Goal: Task Accomplishment & Management: Manage account settings

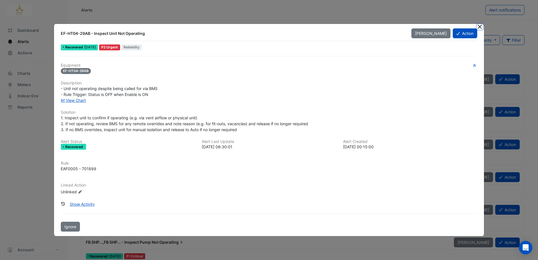
click at [479, 26] on button "Close" at bounding box center [480, 27] width 6 height 6
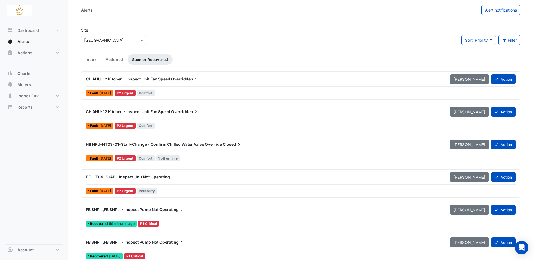
click at [176, 79] on span "Overridden" at bounding box center [185, 79] width 28 height 6
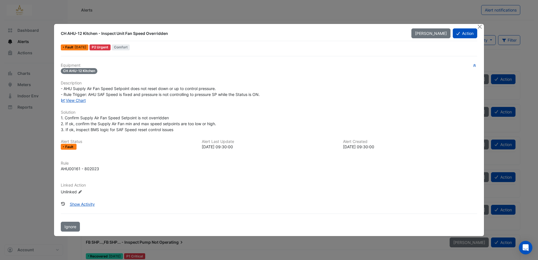
click at [354, 27] on div "CH AHU-12 Kitchen - Inspect Unit Fan Speed Overridden Mark Unseen Action Fault …" at bounding box center [269, 130] width 430 height 213
click at [310, 245] on ngb-modal-window "CH AHU-12 Kitchen - Inspect Unit Fan Speed Overridden Mark Unseen Action Fault …" at bounding box center [269, 130] width 538 height 260
click at [83, 100] on link "View Chart" at bounding box center [73, 100] width 25 height 5
click at [468, 32] on button "Action" at bounding box center [465, 33] width 24 height 10
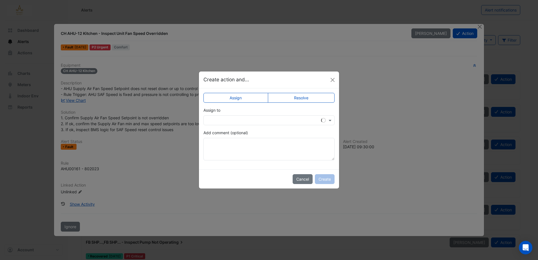
click at [294, 97] on label "Resolve" at bounding box center [301, 98] width 67 height 10
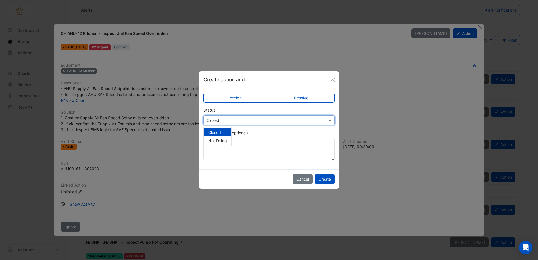
click at [260, 118] on input "text" at bounding box center [264, 121] width 114 height 6
click at [213, 132] on span "Closed" at bounding box center [214, 132] width 13 height 5
click at [329, 181] on button "Create" at bounding box center [325, 179] width 20 height 10
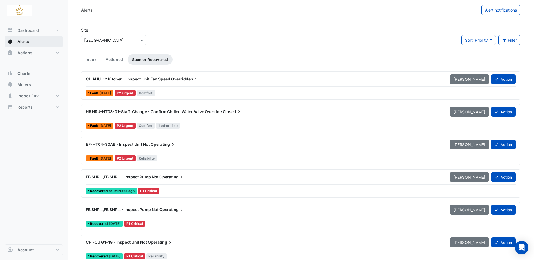
click at [21, 39] on button "Alerts" at bounding box center [34, 41] width 59 height 11
click at [24, 42] on span "Alerts" at bounding box center [23, 42] width 12 height 6
click at [27, 40] on span "Alerts" at bounding box center [23, 42] width 12 height 6
click at [26, 51] on span "Actions" at bounding box center [24, 53] width 15 height 6
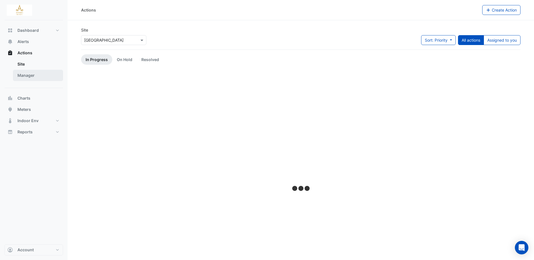
click at [34, 75] on link "Manager" at bounding box center [38, 75] width 50 height 11
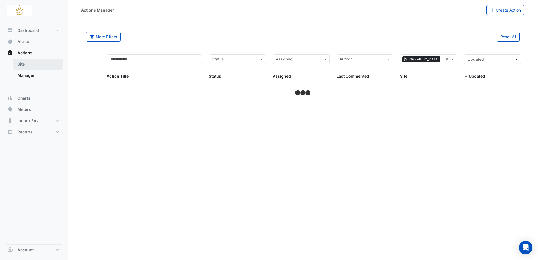
select select "***"
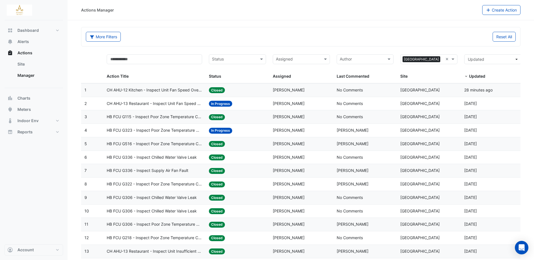
click at [166, 102] on span "CH AHU-13 Restaurant - Inspect Unit Fan Speed Overridden" at bounding box center [154, 103] width 95 height 6
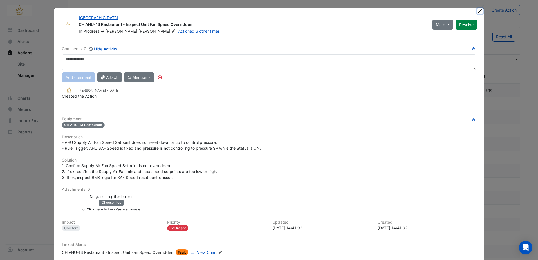
click at [477, 14] on button "Close" at bounding box center [480, 11] width 6 height 6
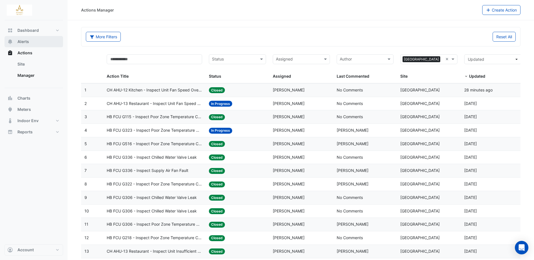
click at [28, 41] on span "Alerts" at bounding box center [23, 42] width 12 height 6
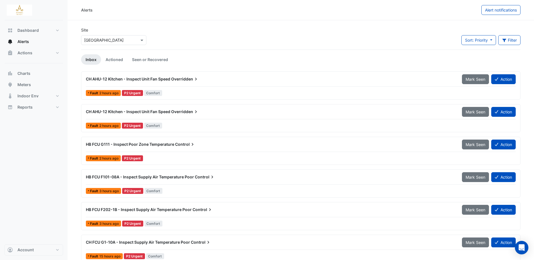
click at [186, 79] on span "Overridden" at bounding box center [185, 79] width 28 height 6
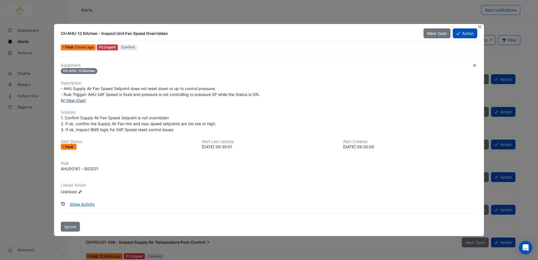
click at [77, 100] on link "View Chart" at bounding box center [73, 100] width 25 height 5
click at [481, 26] on button "Close" at bounding box center [480, 27] width 6 height 6
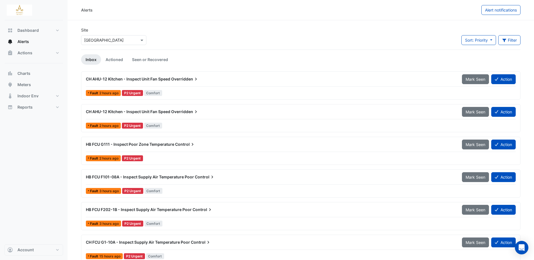
click at [168, 78] on span "CH AHU-12 Kitchen - Inspect Unit Fan Speed" at bounding box center [128, 79] width 84 height 5
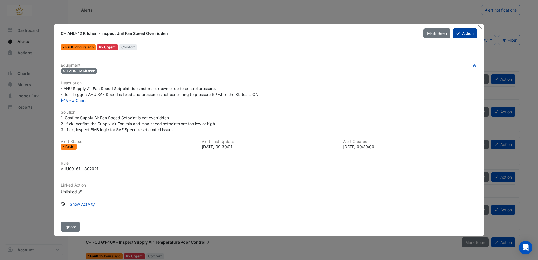
click at [463, 35] on button "Action" at bounding box center [465, 33] width 24 height 10
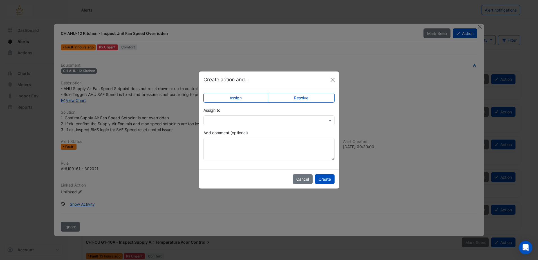
click at [261, 119] on input "text" at bounding box center [264, 121] width 114 height 6
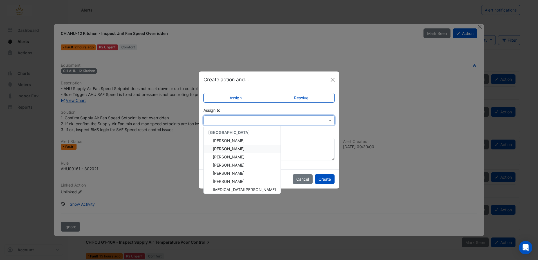
click at [238, 149] on div "Eddie Reale" at bounding box center [242, 149] width 77 height 8
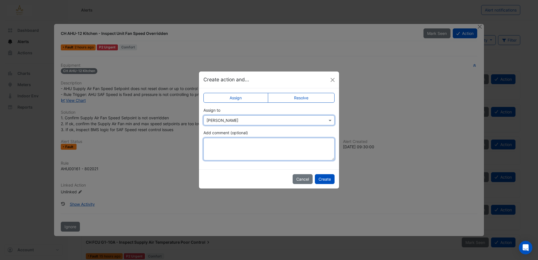
click at [254, 144] on textarea "Add comment (optional)" at bounding box center [269, 149] width 131 height 23
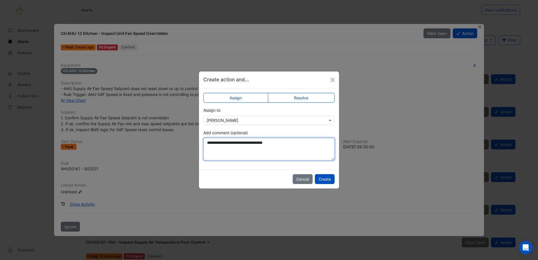
click at [297, 145] on textarea "**********" at bounding box center [269, 149] width 131 height 23
type textarea "**********"
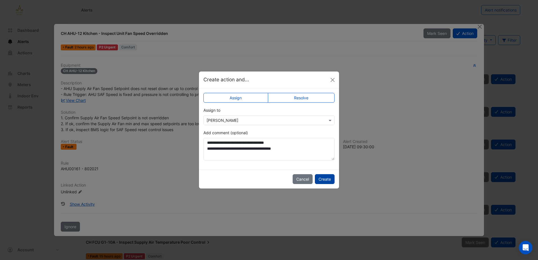
click at [322, 178] on button "Create" at bounding box center [325, 179] width 20 height 10
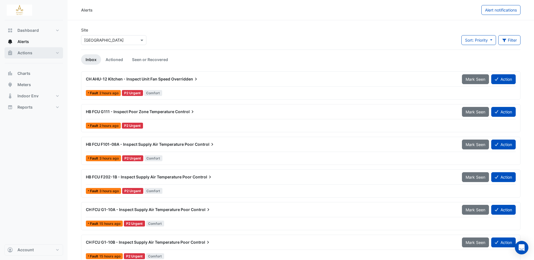
click at [33, 52] on button "Actions" at bounding box center [34, 52] width 59 height 11
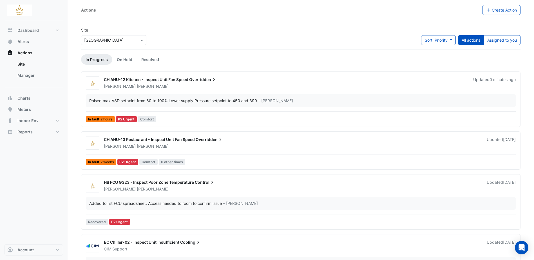
click at [181, 79] on span "CH AHU-12 Kitchen - Inspect Unit Fan Speed" at bounding box center [146, 79] width 84 height 5
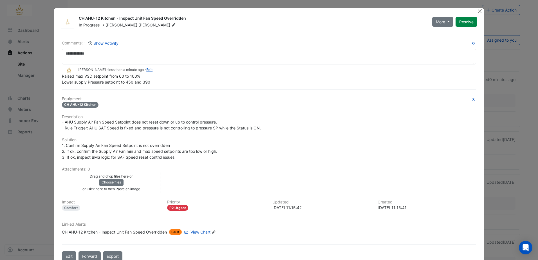
scroll to position [14, 0]
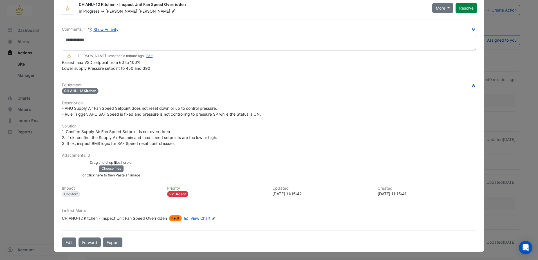
click at [215, 217] on icon at bounding box center [213, 218] width 3 height 3
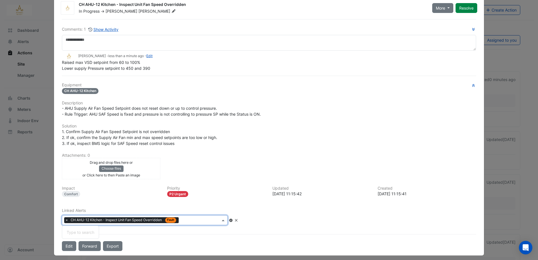
click at [206, 218] on input "text" at bounding box center [200, 221] width 39 height 6
type input "*******"
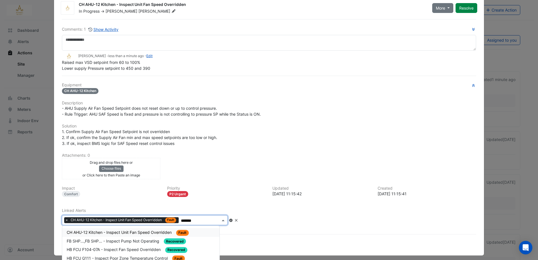
click at [146, 232] on span "CH AHU-12 Kitchen - Inspect Unit Fan Speed Overridden" at bounding box center [120, 232] width 106 height 5
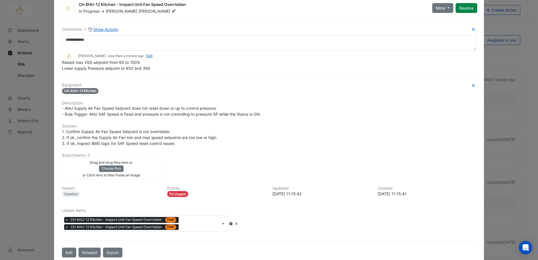
click at [233, 222] on fa-icon at bounding box center [231, 224] width 4 height 4
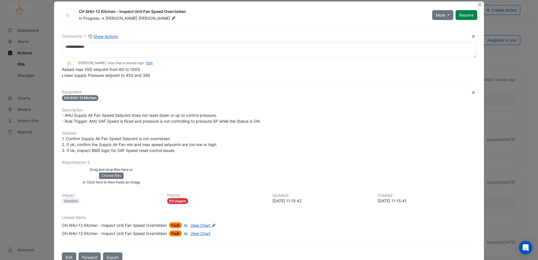
scroll to position [0, 0]
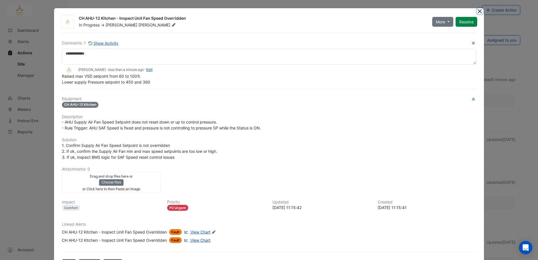
click at [479, 10] on button "Close" at bounding box center [480, 11] width 6 height 6
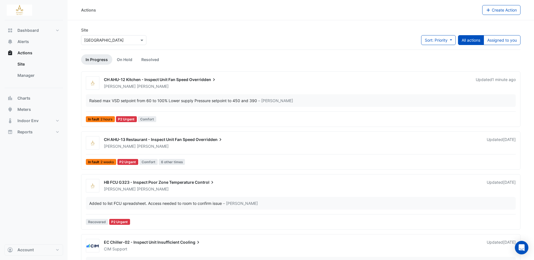
click at [159, 140] on span "CH AHU-13 Restaurant - Inspect Unit Fan Speed" at bounding box center [149, 139] width 91 height 5
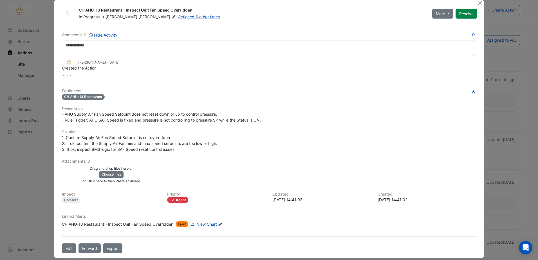
scroll to position [14, 0]
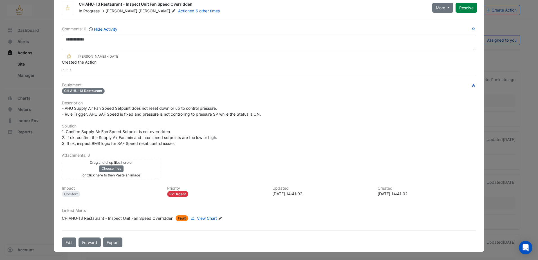
click at [204, 217] on span "View Chart" at bounding box center [207, 218] width 20 height 5
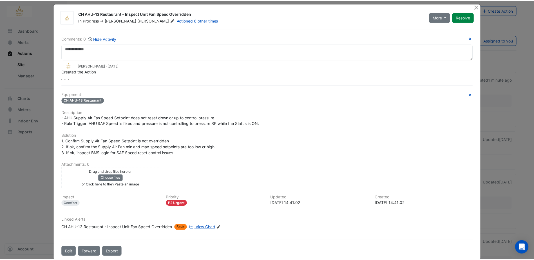
scroll to position [0, 0]
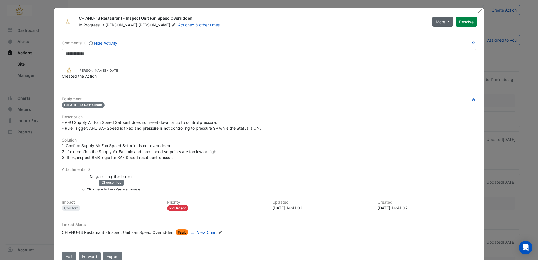
click at [437, 22] on span "More" at bounding box center [440, 22] width 9 height 6
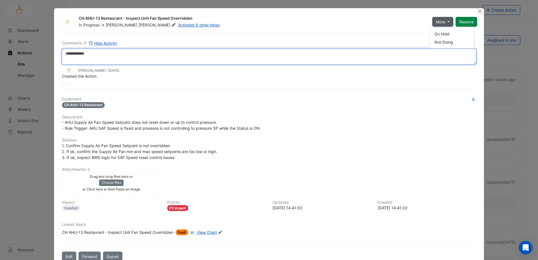
click at [178, 52] on textarea at bounding box center [269, 57] width 414 height 16
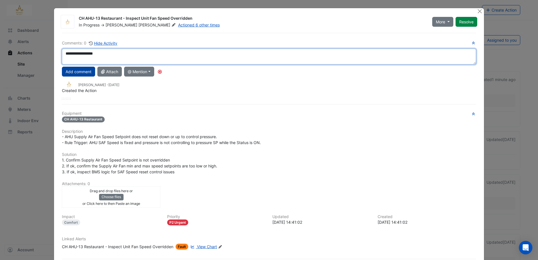
type textarea "**********"
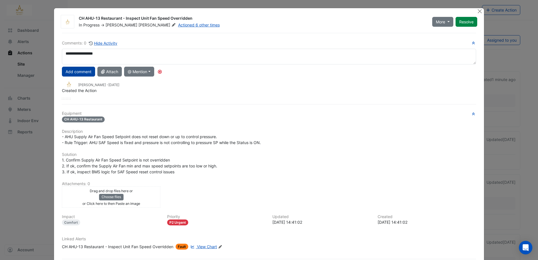
click at [81, 71] on button "Add comment" at bounding box center [78, 72] width 33 height 10
click at [436, 21] on span "More" at bounding box center [440, 22] width 9 height 6
click at [443, 32] on button "On Hold" at bounding box center [452, 34] width 44 height 8
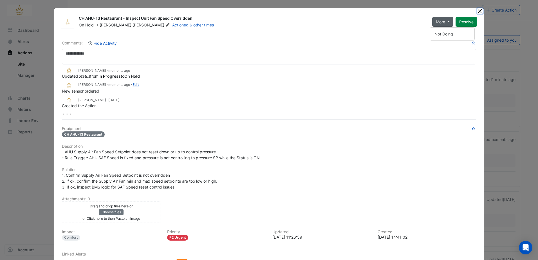
drag, startPoint x: 479, startPoint y: 12, endPoint x: 472, endPoint y: 11, distance: 6.2
click at [479, 12] on button "Close" at bounding box center [480, 11] width 6 height 6
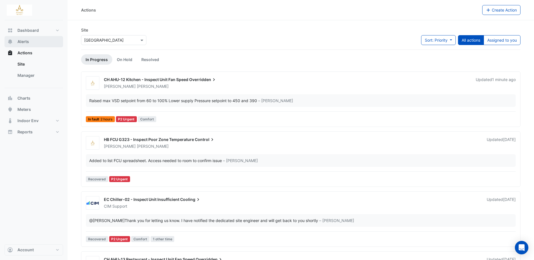
click at [24, 40] on span "Alerts" at bounding box center [23, 42] width 12 height 6
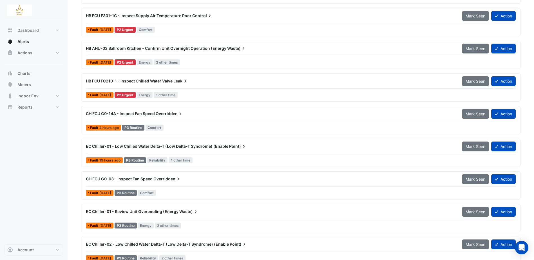
scroll to position [315, 0]
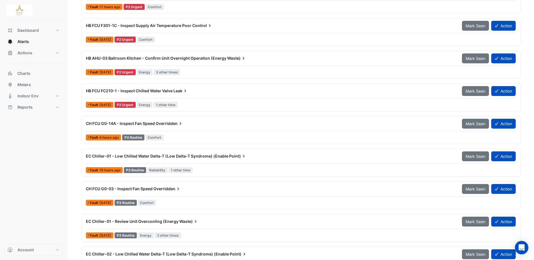
click at [175, 57] on span "HB AHU-03 Ballroom Kitchen - Confirm Unit Overnight Operation (Energy" at bounding box center [156, 58] width 140 height 5
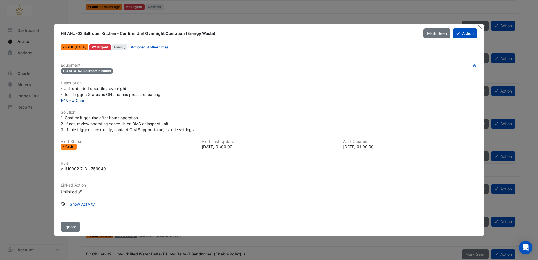
click at [73, 98] on link "View Chart" at bounding box center [73, 100] width 25 height 5
drag, startPoint x: 482, startPoint y: 26, endPoint x: 479, endPoint y: 27, distance: 3.3
click at [482, 26] on button "Close" at bounding box center [480, 27] width 6 height 6
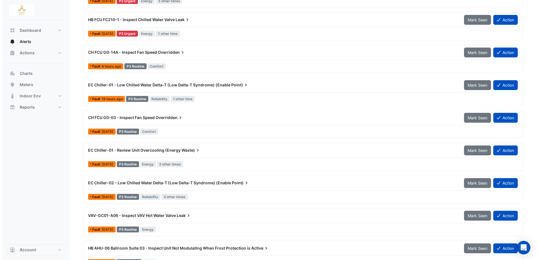
scroll to position [399, 0]
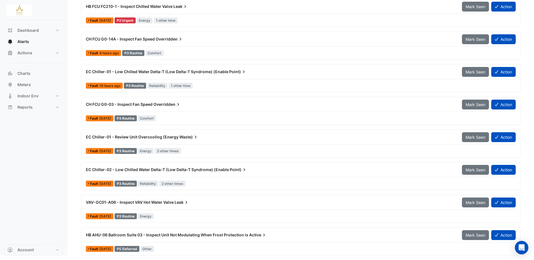
click at [164, 137] on span "EC Chiller-01 - Review Unit Overcooling (Energy" at bounding box center [132, 137] width 93 height 5
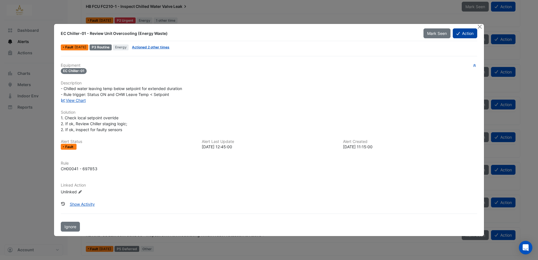
click at [458, 32] on icon at bounding box center [458, 34] width 3 height 4
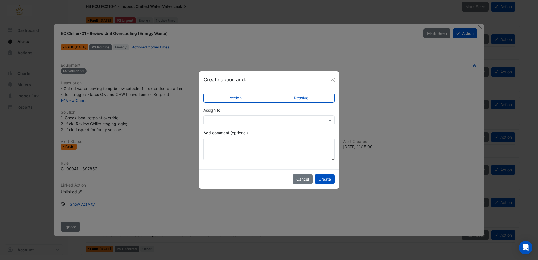
click at [239, 120] on input "text" at bounding box center [264, 121] width 114 height 6
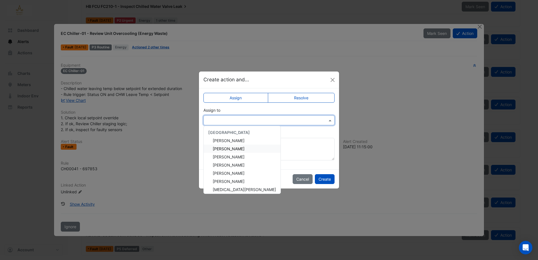
click at [244, 149] on div "Eddie Reale" at bounding box center [242, 149] width 77 height 8
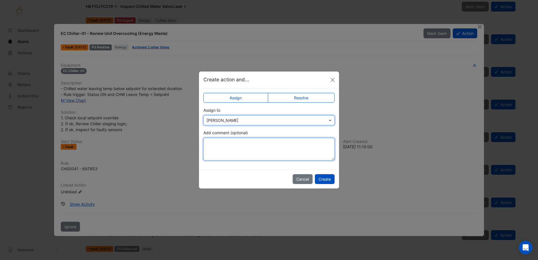
click at [249, 145] on textarea "Add comment (optional)" at bounding box center [269, 149] width 131 height 23
type textarea "**********"
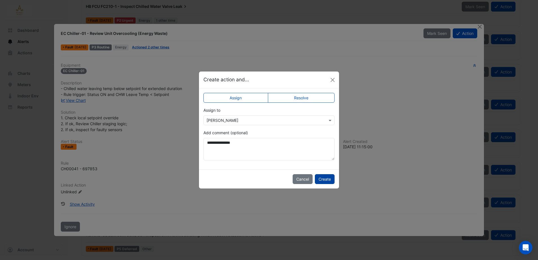
click at [323, 177] on button "Create" at bounding box center [325, 179] width 20 height 10
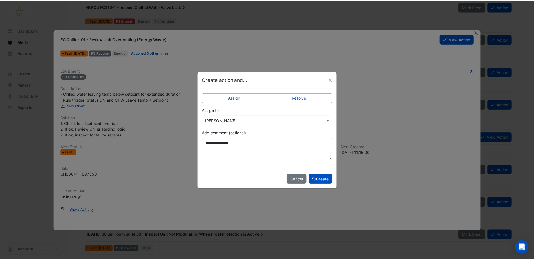
scroll to position [367, 0]
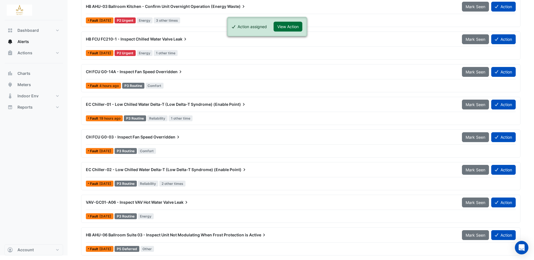
click at [287, 26] on button "View Action" at bounding box center [288, 27] width 29 height 10
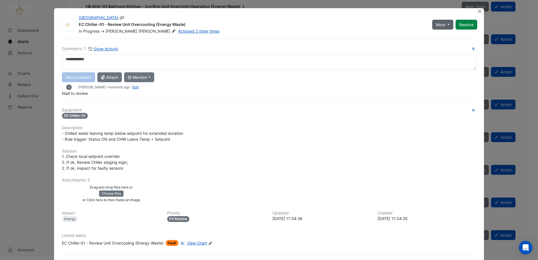
drag, startPoint x: 444, startPoint y: 24, endPoint x: 441, endPoint y: 29, distance: 5.1
click at [444, 24] on button "More" at bounding box center [442, 25] width 21 height 10
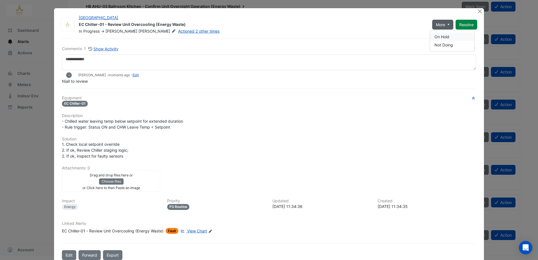
drag, startPoint x: 448, startPoint y: 34, endPoint x: 433, endPoint y: 37, distance: 14.9
click at [448, 34] on button "On Hold" at bounding box center [452, 37] width 44 height 8
click at [477, 12] on button "Close" at bounding box center [480, 11] width 6 height 6
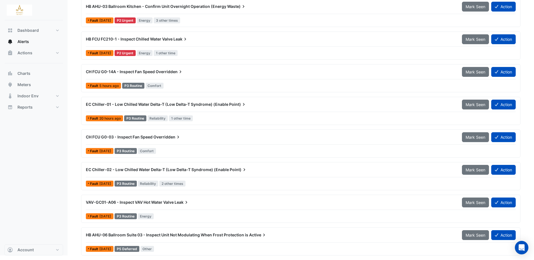
click at [213, 171] on span "EC Chiller-02 - Low Chilled Water Delta-T (Low Delta-T Syndrome) (Enable" at bounding box center [157, 169] width 143 height 5
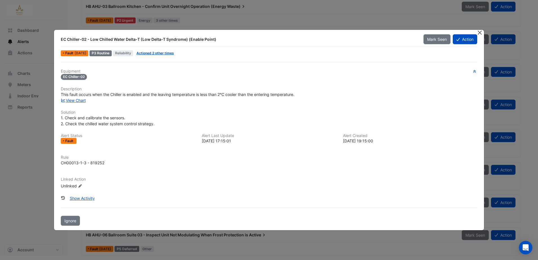
click at [482, 33] on button "Close" at bounding box center [480, 33] width 6 height 6
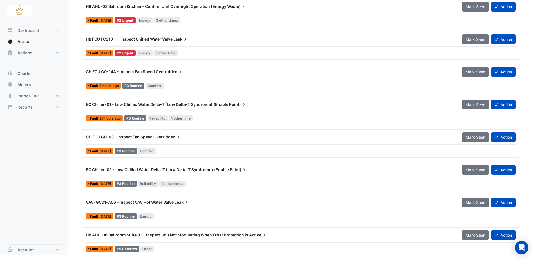
click at [157, 104] on span "EC Chiller-01 - Low Chilled Water Delta-T (Low Delta-T Syndrome) (Enable" at bounding box center [157, 104] width 142 height 5
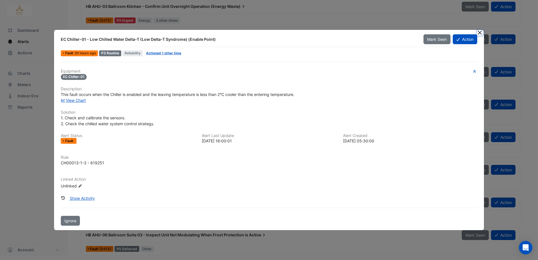
click at [481, 32] on button "Close" at bounding box center [480, 33] width 6 height 6
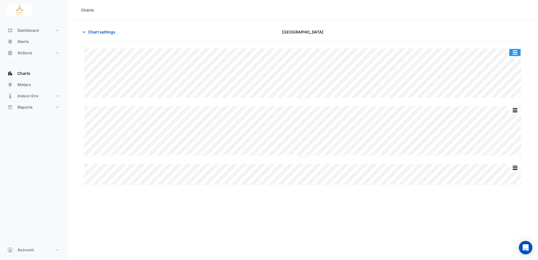
click at [516, 52] on button "button" at bounding box center [515, 52] width 11 height 7
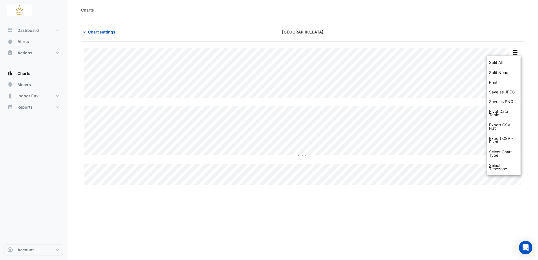
click at [341, 44] on div "Split All Split None Print Save as JPEG Save as PNG Pivot Data Table Export CSV…" at bounding box center [303, 114] width 444 height 144
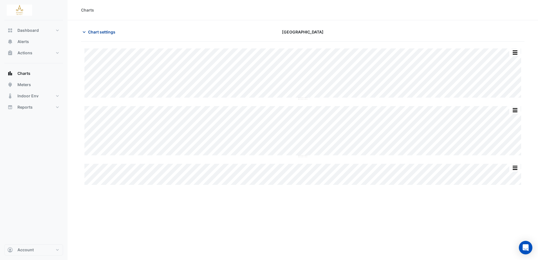
click at [88, 35] on button "Chart settings" at bounding box center [100, 32] width 38 height 10
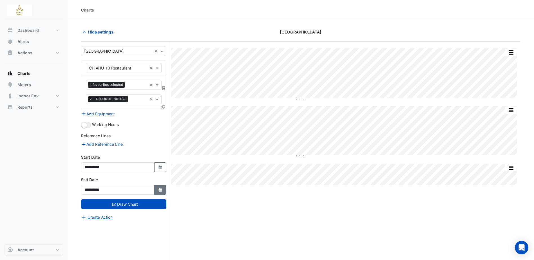
click at [161, 189] on icon "button" at bounding box center [159, 190] width 3 height 4
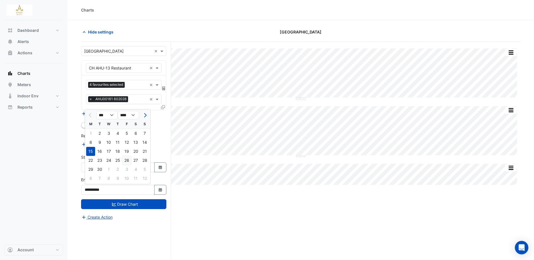
click at [127, 160] on div "26" at bounding box center [126, 160] width 9 height 9
type input "**********"
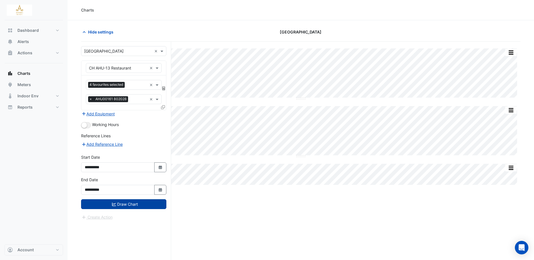
click at [127, 203] on button "Draw Chart" at bounding box center [123, 204] width 85 height 10
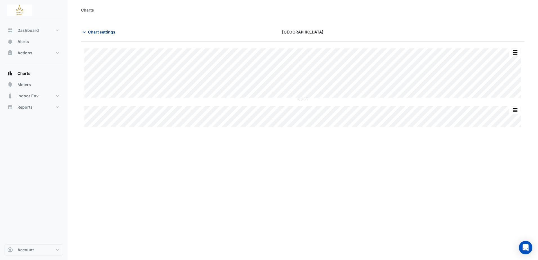
click at [84, 30] on icon "button" at bounding box center [84, 32] width 6 height 6
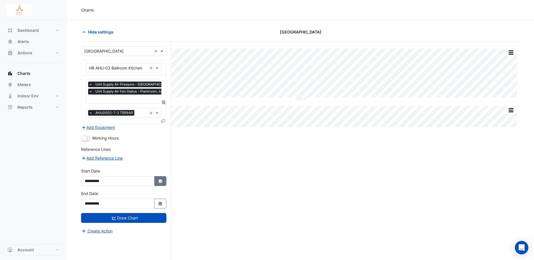
click at [158, 181] on icon "Select Date" at bounding box center [160, 181] width 5 height 4
select select "*"
select select "****"
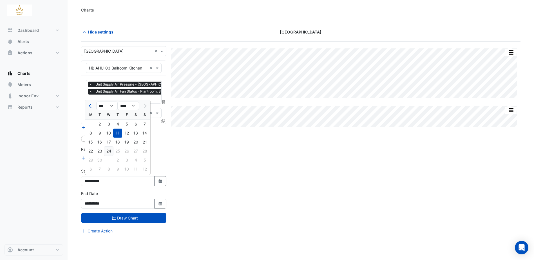
click at [111, 151] on div "24" at bounding box center [108, 151] width 9 height 9
type input "**********"
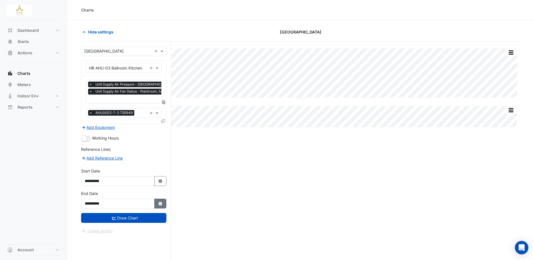
click at [160, 204] on icon "button" at bounding box center [159, 204] width 3 height 4
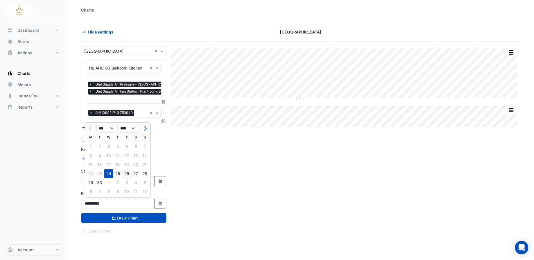
click at [127, 173] on div "26" at bounding box center [126, 173] width 9 height 9
type input "**********"
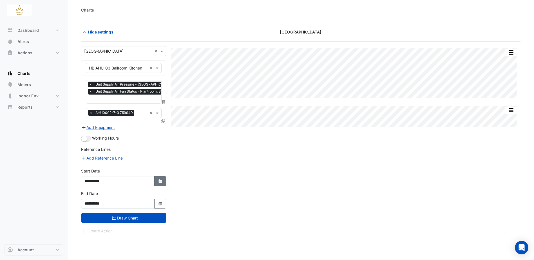
click at [162, 179] on icon "Select Date" at bounding box center [160, 181] width 5 height 4
select select "*"
select select "****"
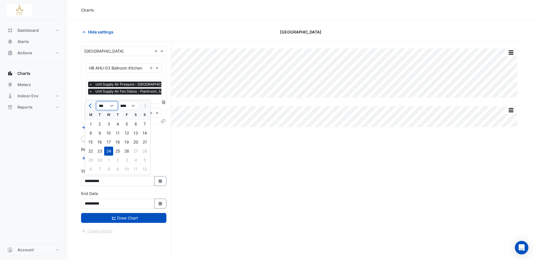
drag, startPoint x: 113, startPoint y: 104, endPoint x: 114, endPoint y: 111, distance: 6.6
click at [113, 104] on select "*** *** *** *** *** *** *** *** ***" at bounding box center [106, 106] width 21 height 8
select select "*"
click at [96, 102] on select "*** *** *** *** *** *** *** *** ***" at bounding box center [106, 106] width 21 height 8
click at [92, 160] on div "25" at bounding box center [90, 160] width 9 height 9
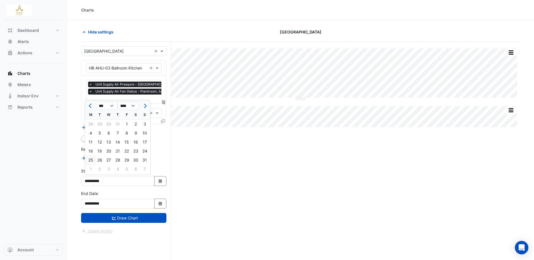
type input "**********"
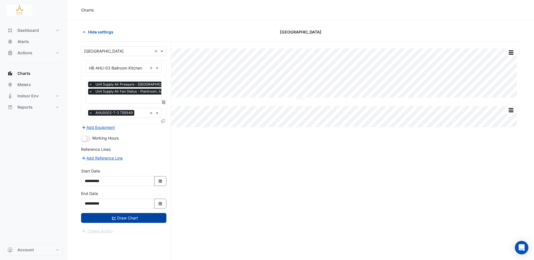
click at [138, 217] on button "Draw Chart" at bounding box center [123, 218] width 85 height 10
